Goal: Entertainment & Leisure: Consume media (video, audio)

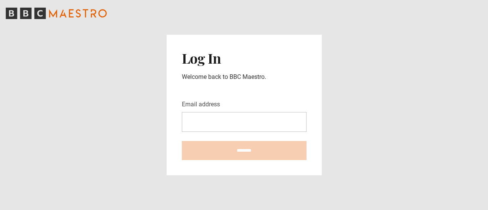
type input "**********"
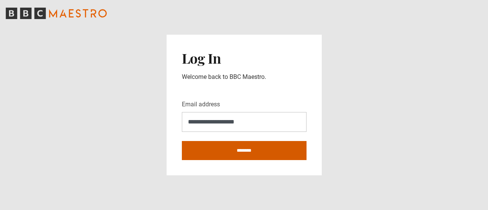
click at [270, 150] on input "********" at bounding box center [244, 150] width 125 height 19
type input "**********"
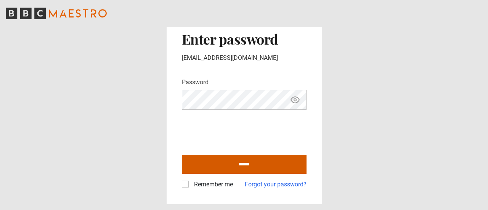
click at [221, 167] on input "******" at bounding box center [244, 164] width 125 height 19
type input "**********"
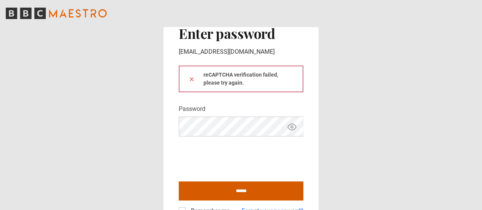
click at [235, 195] on input "******" at bounding box center [241, 190] width 125 height 19
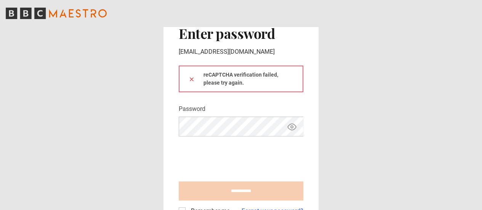
type input "**********"
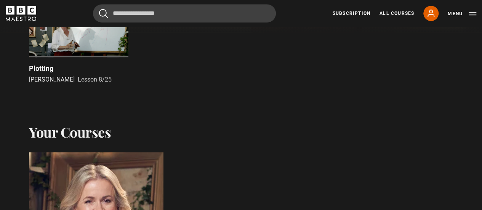
scroll to position [283, 0]
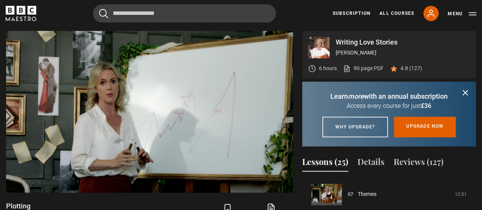
click at [465, 89] on icon "submit" at bounding box center [465, 92] width 9 height 9
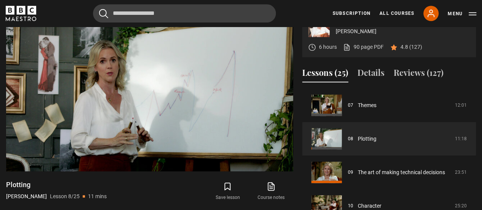
scroll to position [354, 0]
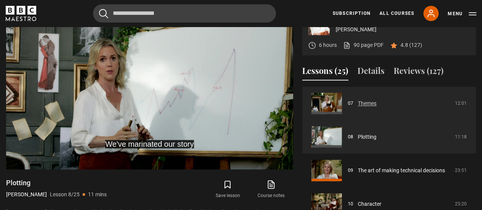
click at [376, 99] on link "Themes" at bounding box center [367, 103] width 19 height 8
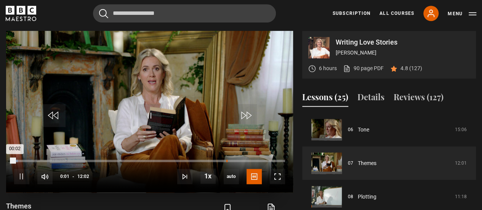
click at [227, 160] on div "09:25" at bounding box center [226, 161] width 1 height 2
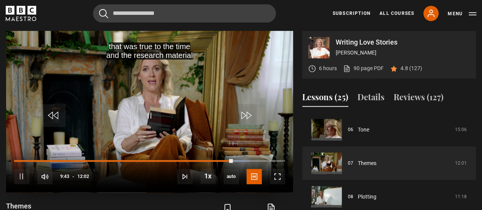
click at [270, 162] on div "10s Skip Back 10 seconds Pause 10s Skip Forward 10 seconds Loaded : 86.57% 11:2…" at bounding box center [149, 171] width 287 height 42
click at [274, 118] on video "Video Player" at bounding box center [149, 112] width 287 height 162
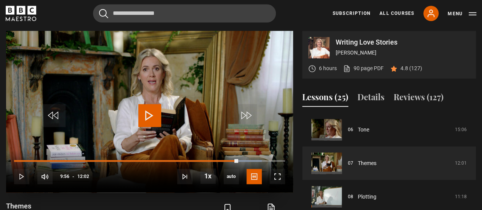
click at [274, 118] on video "Video Player" at bounding box center [149, 112] width 287 height 162
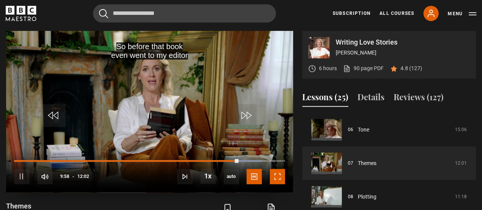
click at [278, 169] on span "Video Player" at bounding box center [277, 176] width 15 height 15
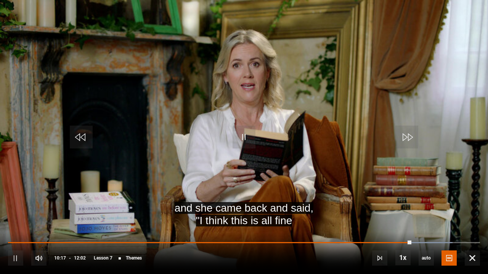
click at [482, 202] on video "Video Player" at bounding box center [244, 137] width 488 height 274
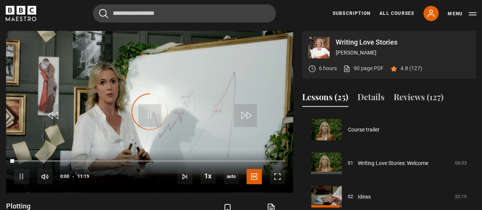
scroll to position [235, 0]
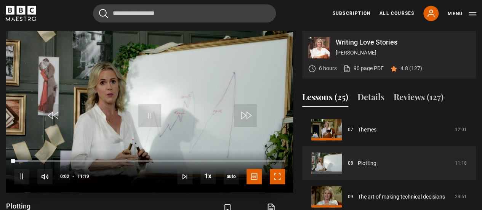
click at [276, 171] on span "Video Player" at bounding box center [277, 176] width 15 height 15
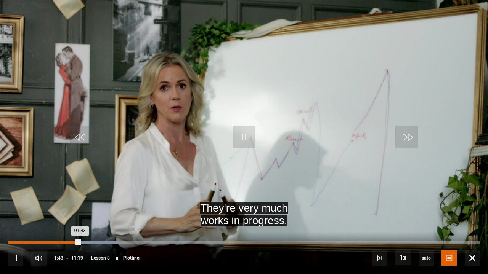
click at [75, 210] on div "01:43" at bounding box center [44, 243] width 72 height 2
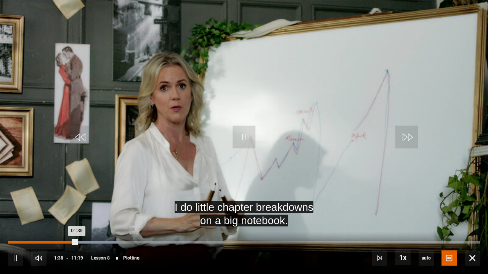
click at [66, 210] on div "Loaded : 24.30% 01:32 01:39" at bounding box center [244, 243] width 472 height 2
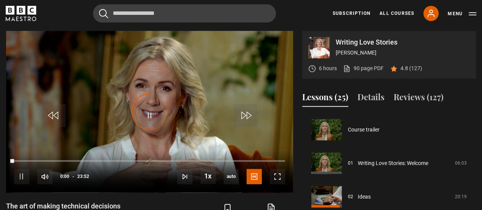
scroll to position [268, 0]
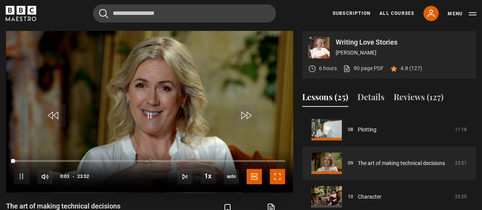
drag, startPoint x: 279, startPoint y: 175, endPoint x: 279, endPoint y: 221, distance: 46.1
click at [279, 175] on span "Video Player" at bounding box center [277, 176] width 15 height 15
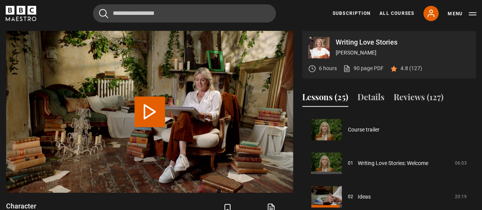
scroll to position [302, 0]
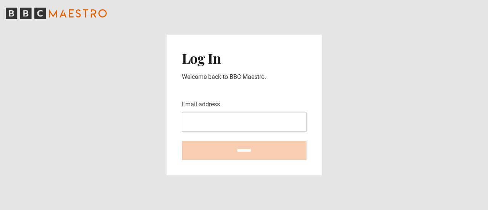
type input "**********"
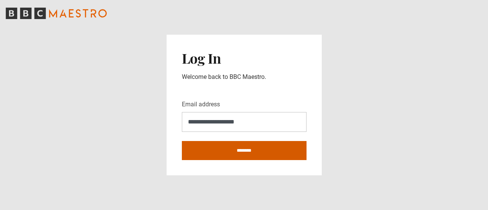
click at [247, 150] on input "********" at bounding box center [244, 150] width 125 height 19
type input "**********"
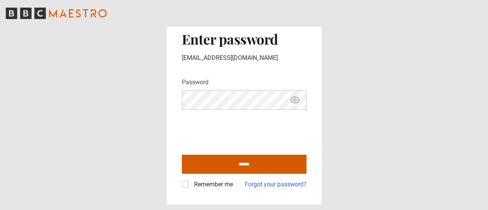
click at [206, 162] on input "******" at bounding box center [244, 164] width 125 height 19
type input "**********"
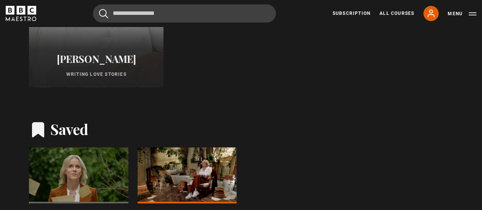
scroll to position [435, 0]
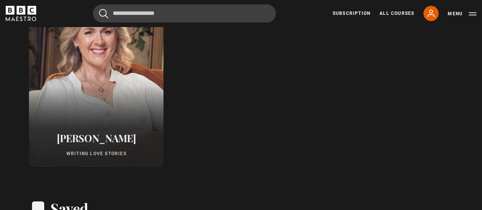
click at [169, 82] on ul "Jojo Moyes Writing Love Stories" at bounding box center [241, 74] width 424 height 183
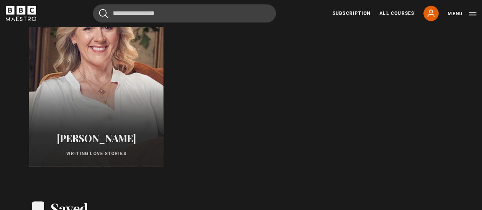
click at [142, 79] on div at bounding box center [96, 74] width 148 height 201
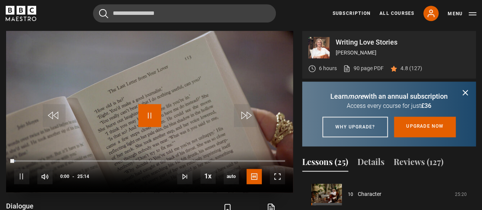
click at [146, 117] on span "Video Player" at bounding box center [149, 115] width 23 height 23
click at [469, 90] on icon "submit" at bounding box center [465, 92] width 9 height 9
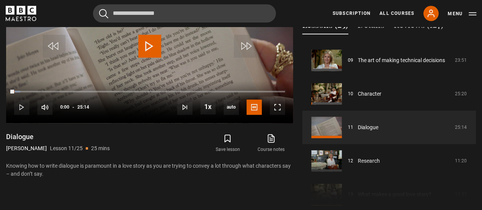
scroll to position [294, 0]
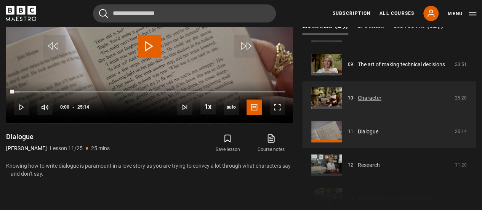
click at [378, 96] on link "Character" at bounding box center [370, 98] width 24 height 8
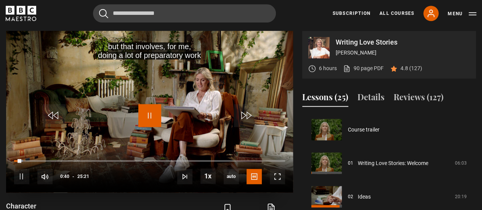
click at [152, 115] on span "Video Player" at bounding box center [149, 115] width 23 height 23
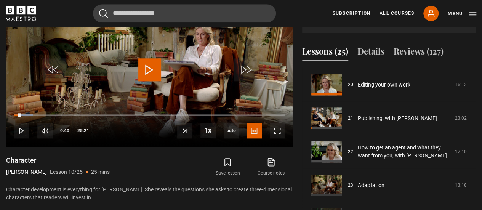
scroll to position [392, 0]
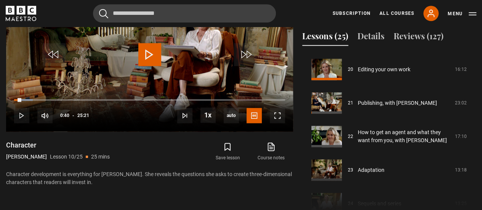
drag, startPoint x: 474, startPoint y: 182, endPoint x: 474, endPoint y: 191, distance: 9.5
click at [474, 192] on div "Course trailer 01 Writing Love Stories: Welcome 06:03 02 Ideas 20:19 03 Why wri…" at bounding box center [389, 134] width 174 height 165
drag, startPoint x: 474, startPoint y: 191, endPoint x: 476, endPoint y: 203, distance: 12.7
click at [476, 203] on div "Writing Love Stories Jojo Moyes 6 hours 90 page PDF (opens in new tab) 4.8 (127…" at bounding box center [241, 93] width 482 height 246
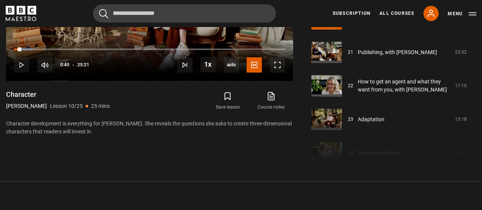
scroll to position [453, 0]
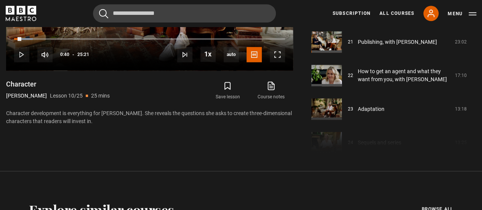
click at [448, 132] on div "Course trailer 01 Writing Love Stories: Welcome 06:03 02 Ideas 20:19 03 Why wri…" at bounding box center [389, 73] width 174 height 165
drag, startPoint x: 474, startPoint y: 129, endPoint x: 477, endPoint y: 104, distance: 24.9
click at [474, 137] on div "Course trailer 01 Writing Love Stories: Welcome 06:03 02 Ideas 20:19 03 Why wri…" at bounding box center [389, 73] width 174 height 165
click at [476, 86] on div "Writing Love Stories Jojo Moyes 6 hours 90 page PDF (opens in new tab) 4.8 (127…" at bounding box center [241, 32] width 482 height 246
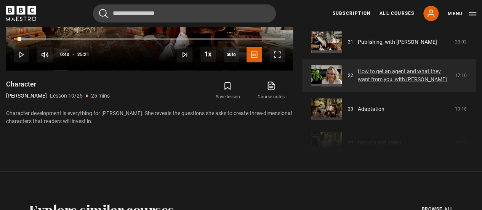
click at [450, 83] on link "How to get an agent and what they want from you, with Sheila Crowley" at bounding box center [404, 75] width 93 height 16
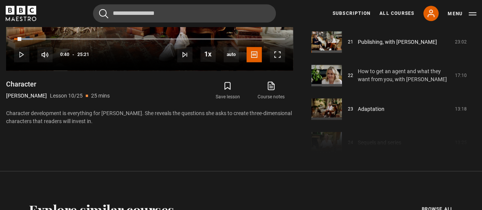
scroll to position [526, 0]
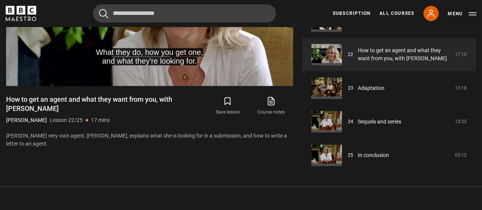
scroll to position [707, 0]
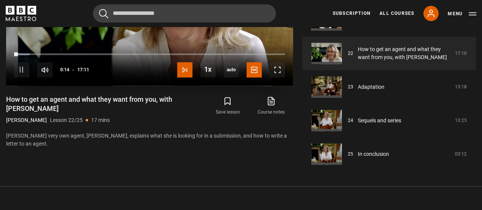
click at [186, 70] on span "Video Player" at bounding box center [184, 69] width 15 height 15
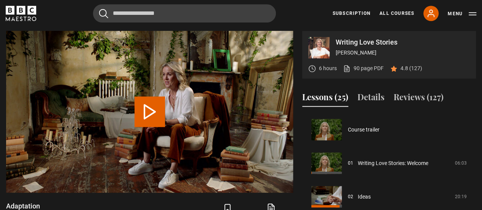
scroll to position [707, 0]
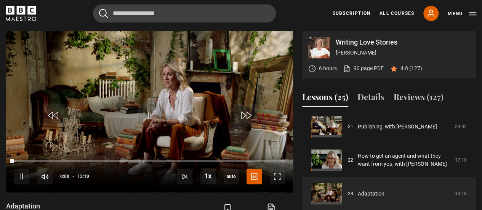
drag, startPoint x: 475, startPoint y: 143, endPoint x: 475, endPoint y: 126, distance: 17.1
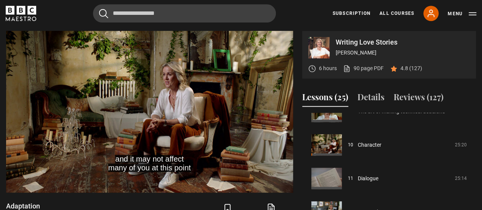
scroll to position [319, 0]
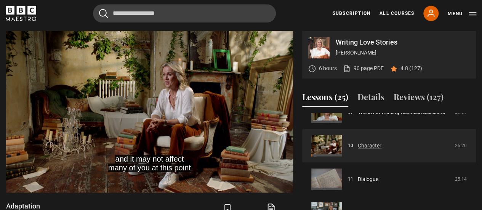
click at [371, 144] on link "Character" at bounding box center [370, 146] width 24 height 8
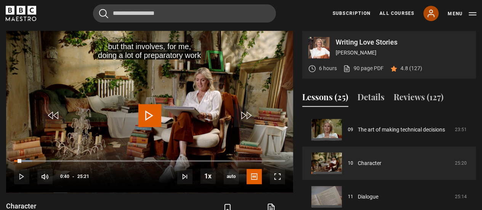
click at [430, 20] on link "My Account" at bounding box center [430, 13] width 15 height 15
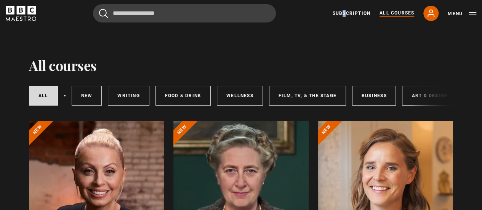
drag, startPoint x: 343, startPoint y: 19, endPoint x: 347, endPoint y: 17, distance: 4.6
click at [347, 17] on div "Subscription All Courses My Account Search Menu" at bounding box center [405, 13] width 144 height 15
click at [350, 11] on link "Subscription" at bounding box center [352, 13] width 38 height 7
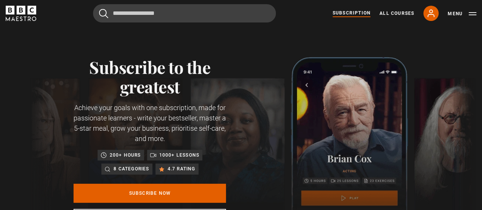
click at [432, 11] on icon at bounding box center [430, 13] width 9 height 9
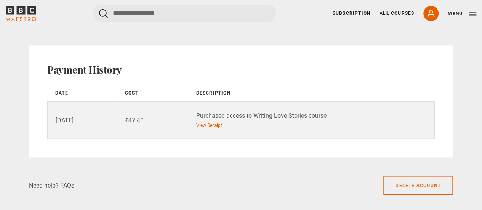
scroll to position [615, 0]
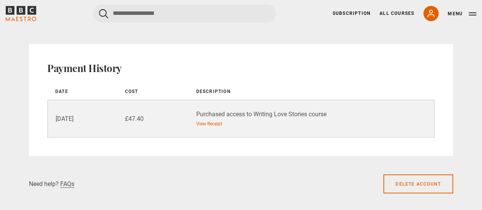
click at [239, 121] on td "Purchased access to Writing Love Stories course View Receipt" at bounding box center [311, 118] width 248 height 37
click at [213, 121] on link "View Receipt" at bounding box center [209, 123] width 26 height 7
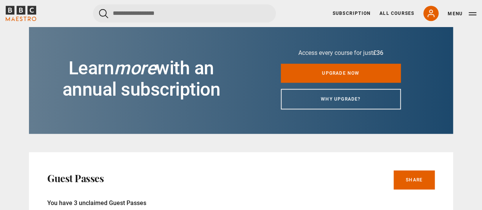
scroll to position [282, 0]
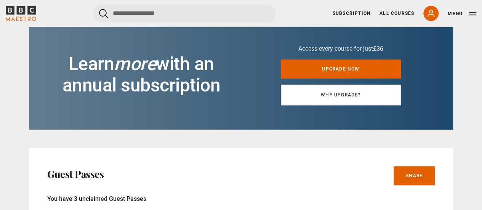
click at [380, 94] on link "Why upgrade?" at bounding box center [341, 95] width 120 height 21
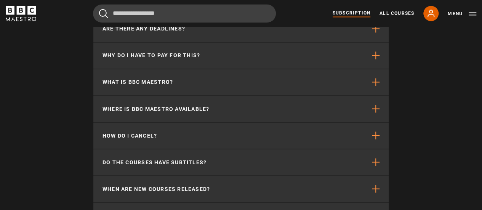
scroll to position [2088, 0]
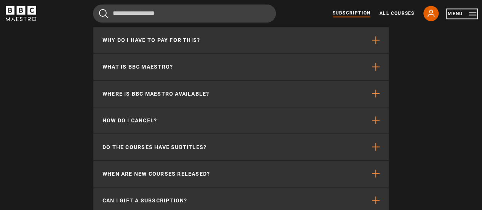
click at [458, 12] on button "Menu" at bounding box center [462, 14] width 29 height 8
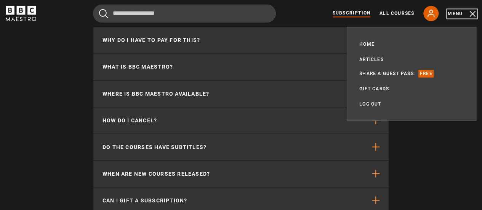
scroll to position [0, 387]
click at [456, 11] on button "Menu" at bounding box center [462, 14] width 29 height 8
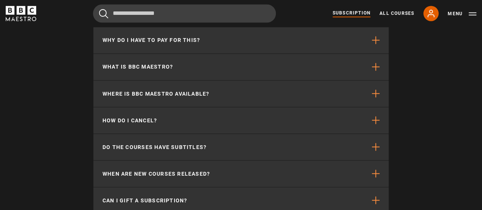
click at [467, 8] on div "Subscription All Courses My Account Search Menu" at bounding box center [405, 13] width 144 height 15
click at [464, 15] on button "Menu" at bounding box center [462, 14] width 29 height 8
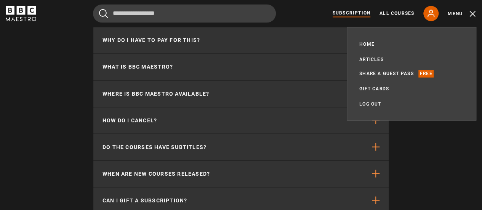
click at [426, 42] on ul "Home All Courses Subscription Articles Share a guest pass Free Gift Cards My Ac…" at bounding box center [411, 73] width 104 height 69
click at [373, 43] on link "Home" at bounding box center [366, 44] width 15 height 8
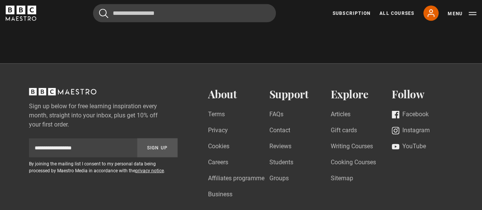
scroll to position [2267, 0]
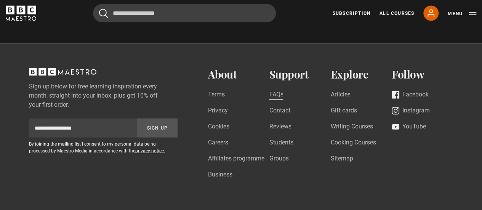
click at [282, 100] on link "FAQs" at bounding box center [276, 95] width 14 height 10
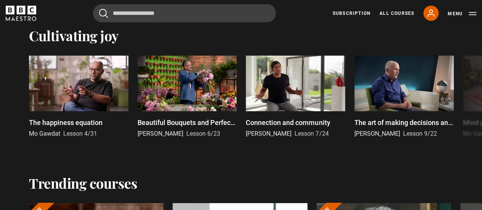
scroll to position [371, 0]
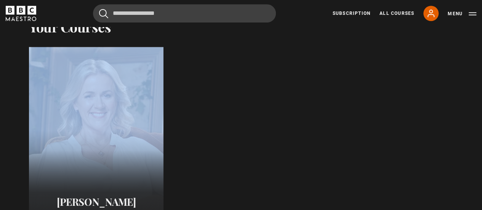
drag, startPoint x: 481, startPoint y: 45, endPoint x: 487, endPoint y: 55, distance: 12.0
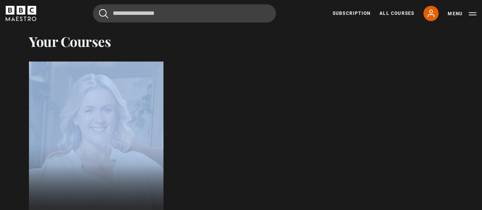
scroll to position [287, 0]
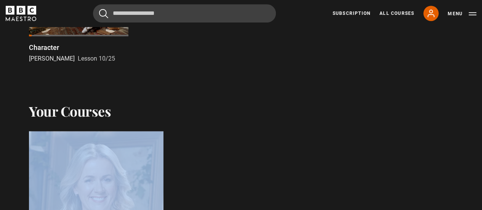
click at [24, 11] on icon "BBC Maestro" at bounding box center [21, 10] width 9 height 9
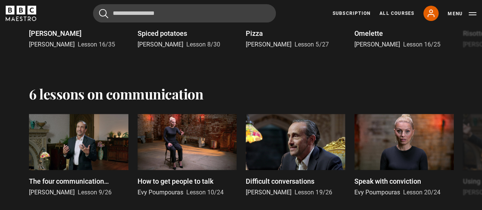
scroll to position [1578, 0]
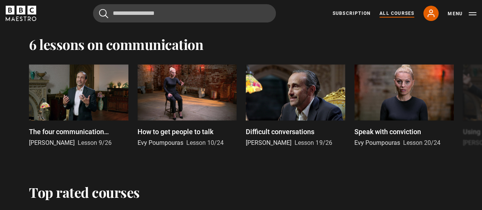
click at [395, 16] on link "All Courses" at bounding box center [396, 13] width 35 height 7
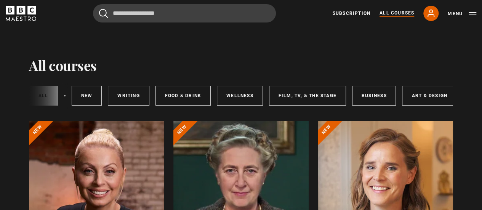
scroll to position [0, 120]
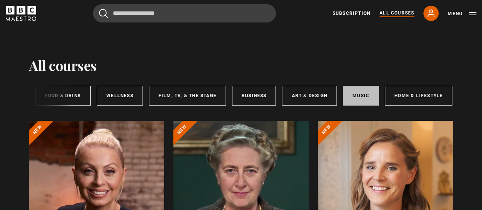
click at [358, 98] on link "Music" at bounding box center [361, 96] width 36 height 20
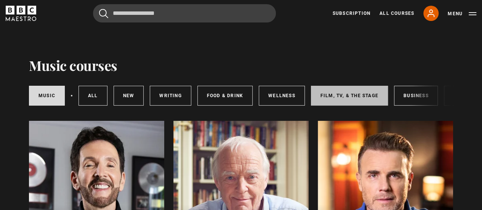
click at [331, 96] on link "Film, TV, & The Stage" at bounding box center [349, 96] width 77 height 20
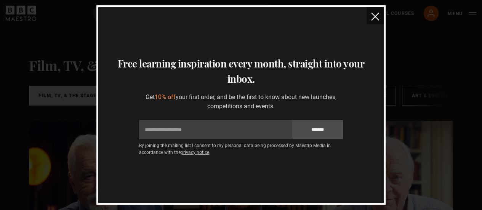
click at [375, 8] on button "close" at bounding box center [374, 15] width 17 height 17
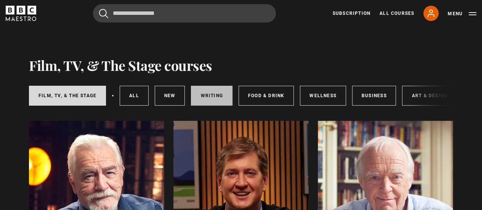
click at [214, 100] on link "Writing" at bounding box center [211, 96] width 41 height 20
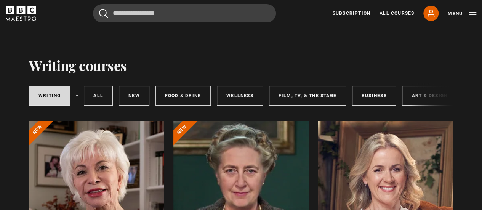
click at [128, 90] on link "New courses" at bounding box center [134, 96] width 30 height 20
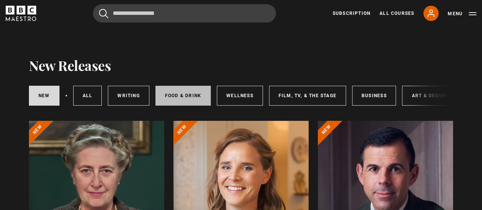
click at [199, 94] on link "Food & Drink" at bounding box center [182, 96] width 55 height 20
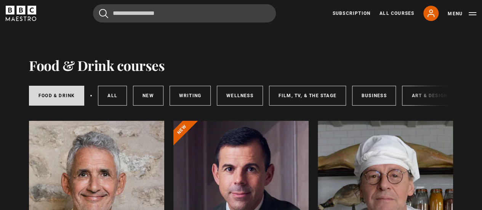
click at [238, 93] on link "Wellness" at bounding box center [240, 96] width 46 height 20
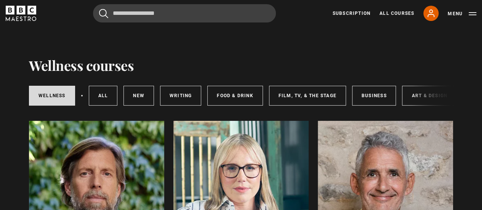
click at [377, 100] on link "Business" at bounding box center [374, 96] width 44 height 20
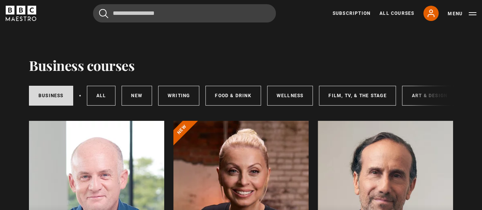
click at [428, 100] on div "Business All courses New courses Writing Food & Drink Wellness Film, TV, & The …" at bounding box center [241, 96] width 424 height 26
click at [423, 88] on div "Business All courses New courses Writing Food & Drink Wellness Film, TV, & The …" at bounding box center [241, 96] width 424 height 26
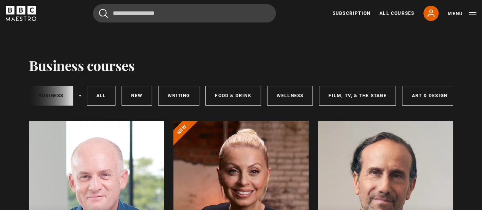
scroll to position [0, 120]
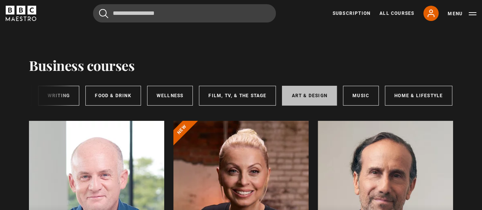
click at [315, 90] on link "Art & Design" at bounding box center [309, 96] width 54 height 20
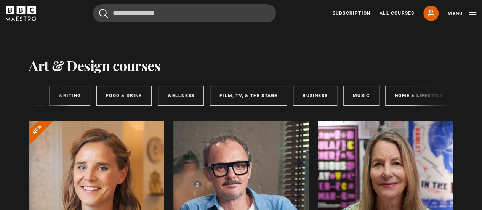
scroll to position [0, 120]
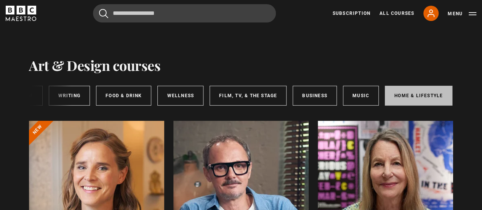
click at [428, 91] on link "Home & Lifestyle" at bounding box center [418, 96] width 67 height 20
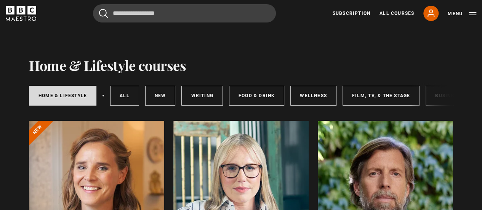
click at [456, 12] on button "Menu" at bounding box center [462, 14] width 29 height 8
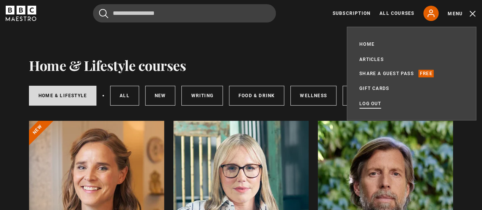
click at [379, 103] on link "Log out" at bounding box center [370, 104] width 22 height 8
